Goal: Information Seeking & Learning: Learn about a topic

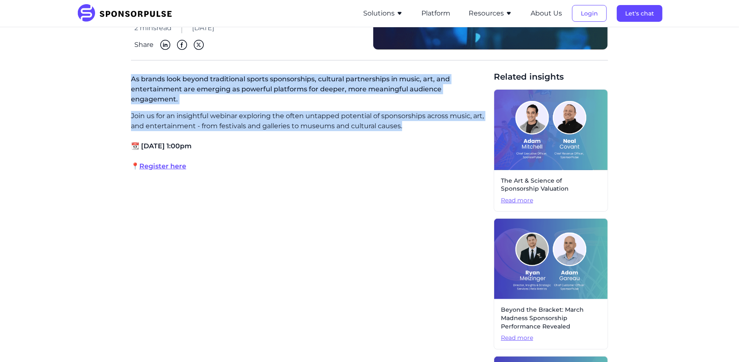
drag, startPoint x: 129, startPoint y: 78, endPoint x: 416, endPoint y: 124, distance: 290.7
copy div "As brands look beyond traditional sports sponsorships, cultural partnerships in…"
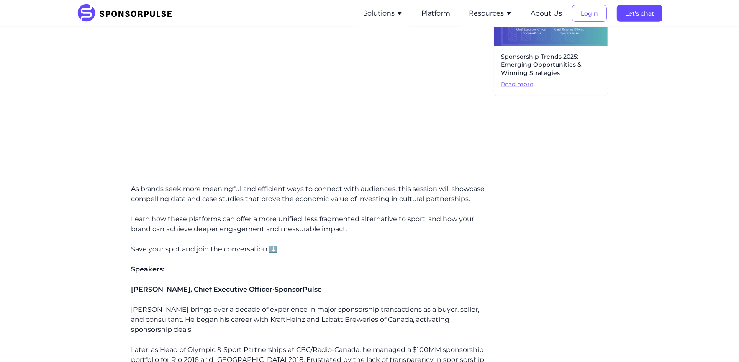
click at [254, 226] on div "Join us for an insightful webinar exploring the often untapped potential of spo…" at bounding box center [309, 112] width 356 height 785
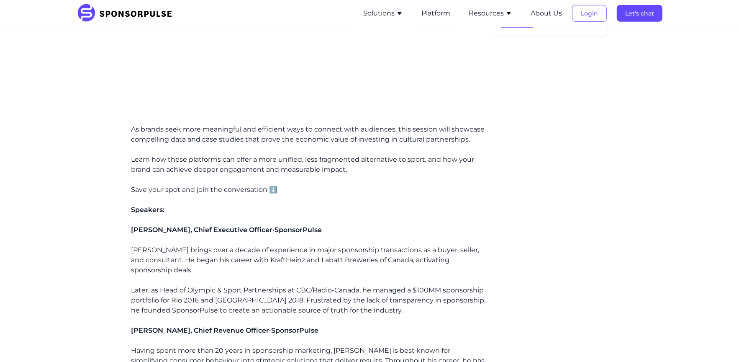
scroll to position [644, 0]
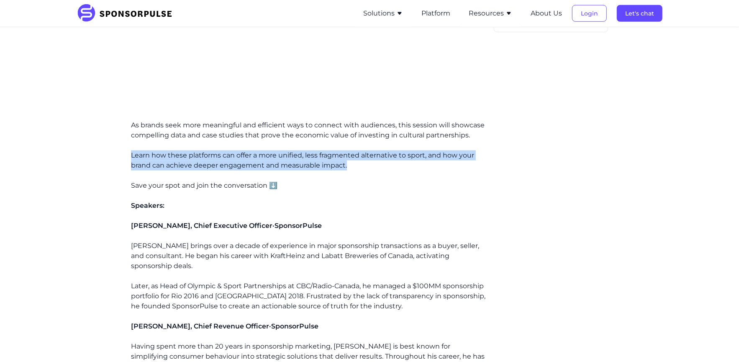
drag, startPoint x: 130, startPoint y: 145, endPoint x: 387, endPoint y: 150, distance: 257.0
copy p "Learn how these platforms can offer a more unified, less fragmented alternative…"
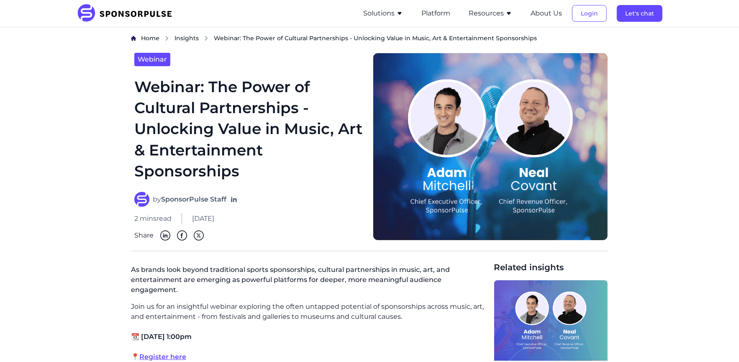
scroll to position [6, 0]
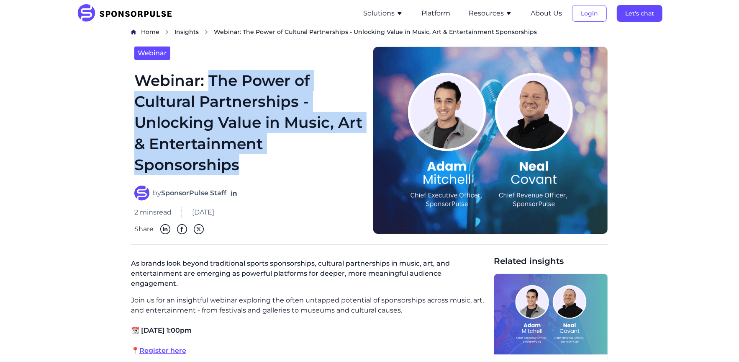
drag, startPoint x: 212, startPoint y: 80, endPoint x: 258, endPoint y: 171, distance: 102.0
click at [259, 171] on h1 "Webinar: The Power of Cultural Partnerships - Unlocking Value in Music, Art & E…" at bounding box center [248, 122] width 228 height 105
copy h1 "The Power of Cultural Partnerships - Unlocking Value in Music, Art & Entertainm…"
